Goal: Information Seeking & Learning: Learn about a topic

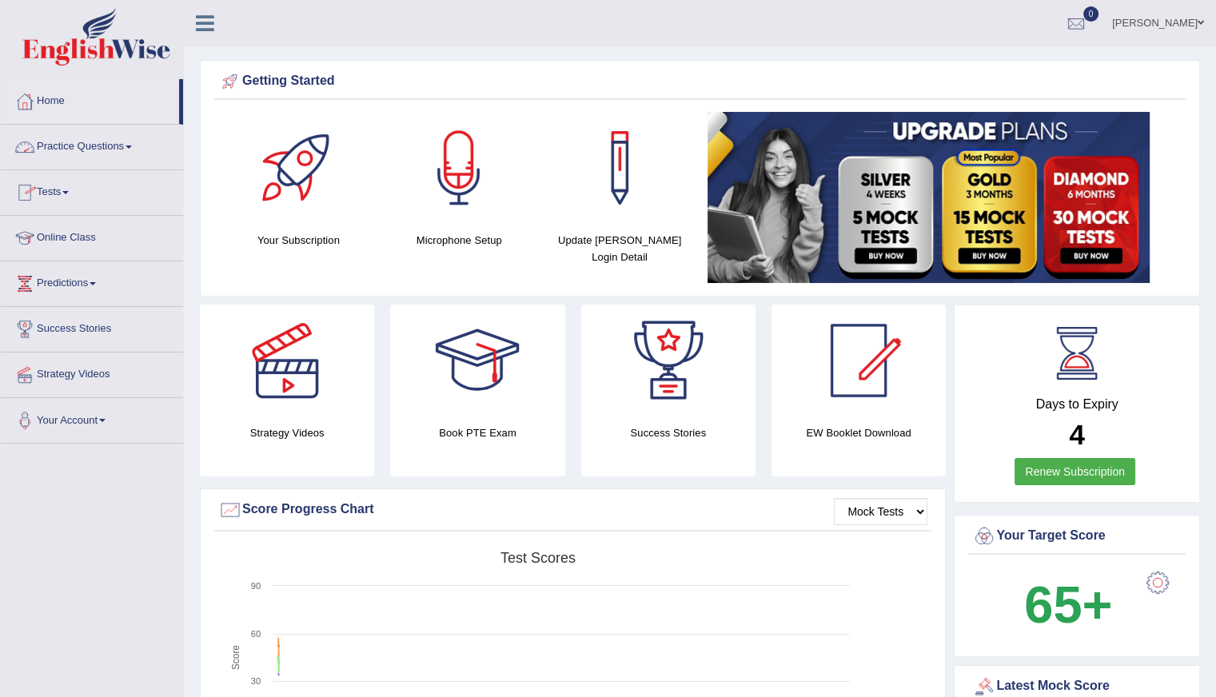
click at [74, 227] on link "Online Class" at bounding box center [92, 236] width 182 height 40
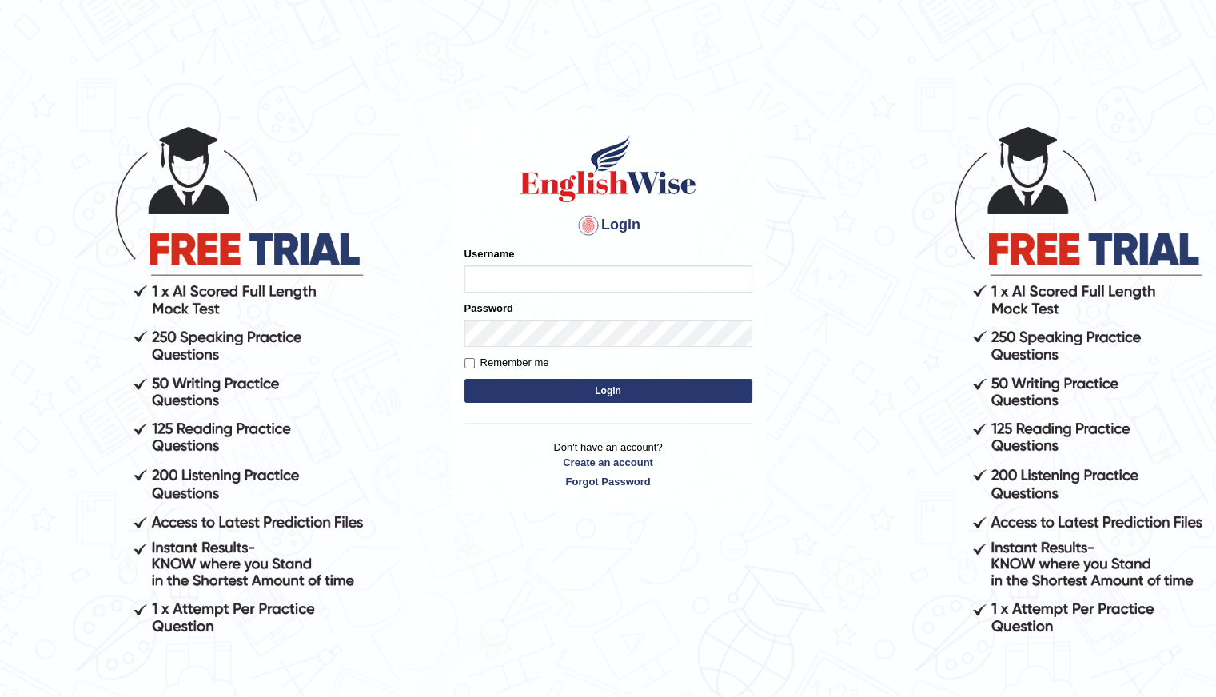
click at [493, 276] on input "Username" at bounding box center [609, 279] width 288 height 27
type input "Shani221"
click at [461, 536] on div "Login Please fix the following errors: Username Shani221 Password Remember me L…" at bounding box center [609, 409] width 320 height 697
click at [596, 390] on button "Login" at bounding box center [609, 391] width 288 height 24
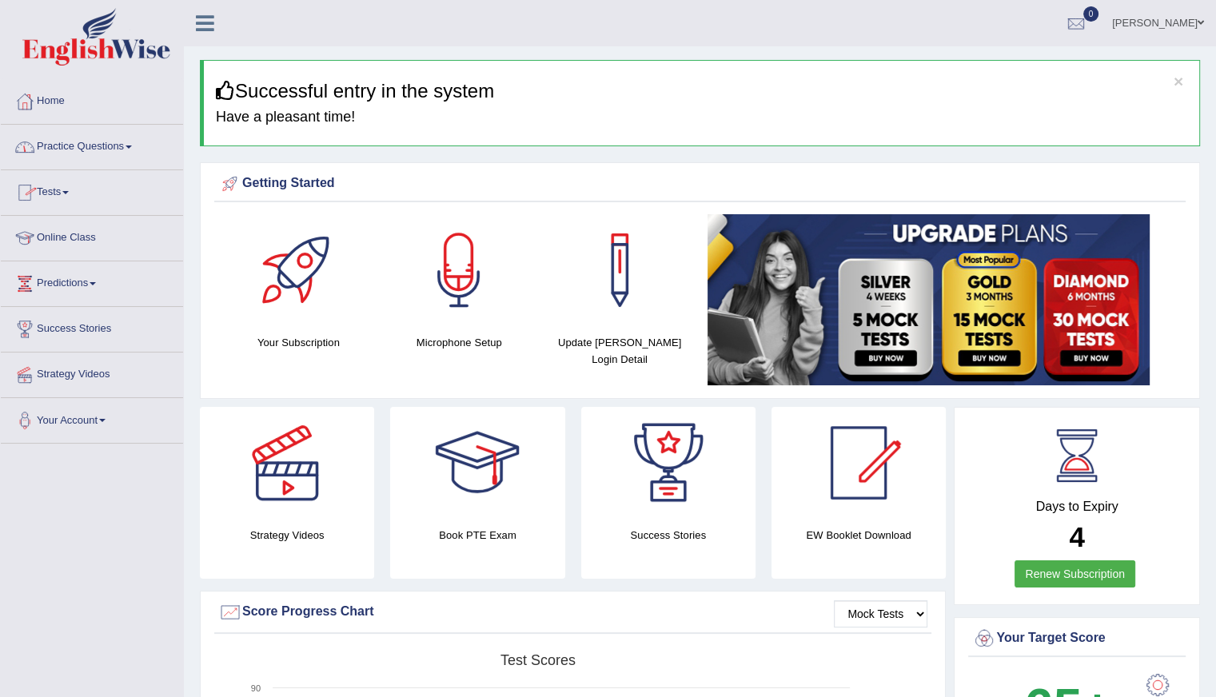
click at [106, 238] on link "Online Class" at bounding box center [92, 236] width 182 height 40
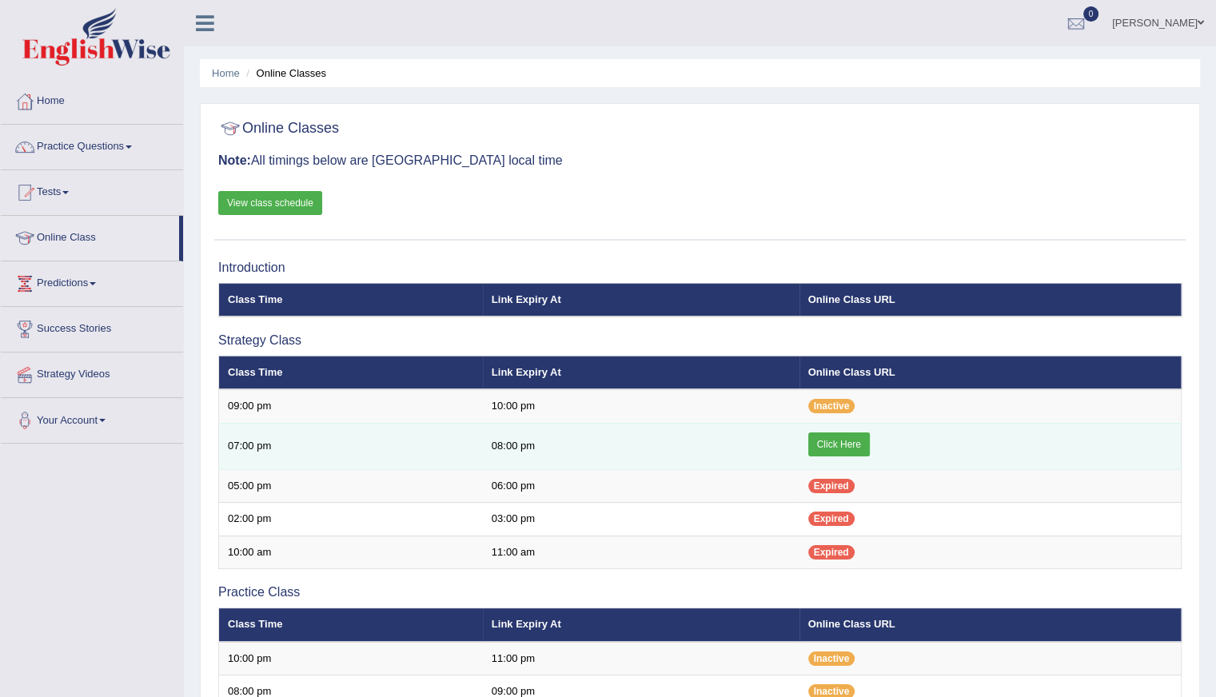
click at [846, 436] on link "Click Here" at bounding box center [839, 445] width 62 height 24
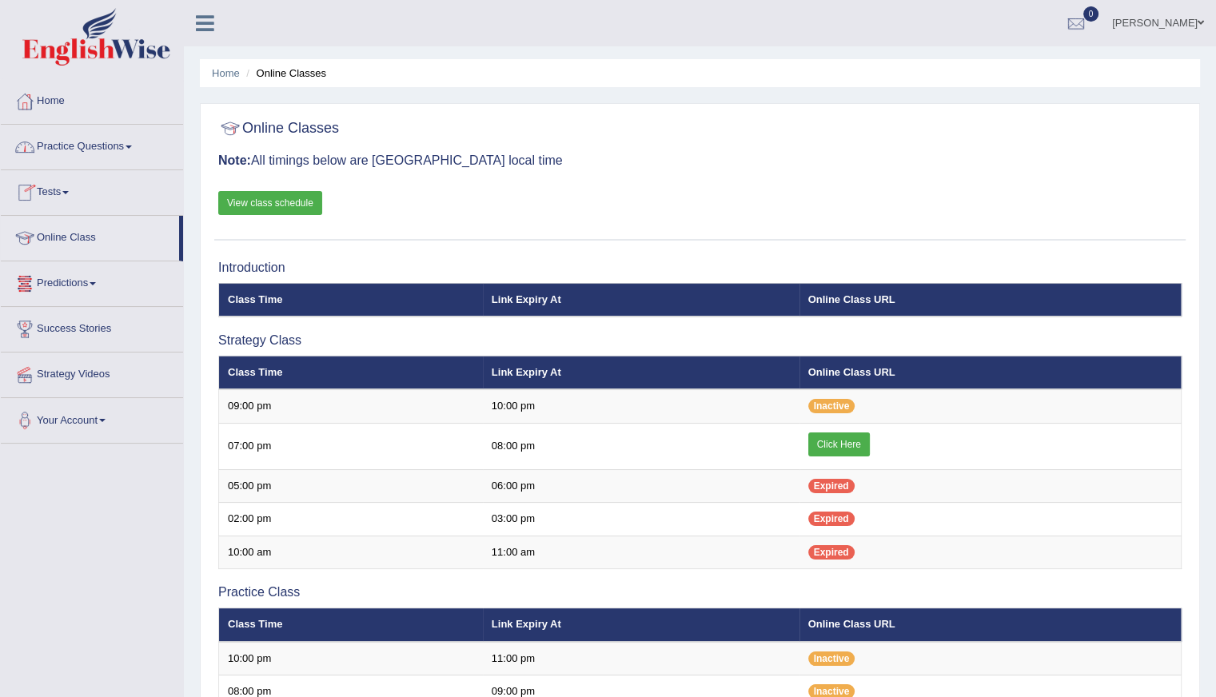
click at [274, 202] on link "View class schedule" at bounding box center [270, 203] width 104 height 24
click at [74, 93] on link "Home" at bounding box center [92, 99] width 182 height 40
